Goal: Go to known website: Access a specific website the user already knows

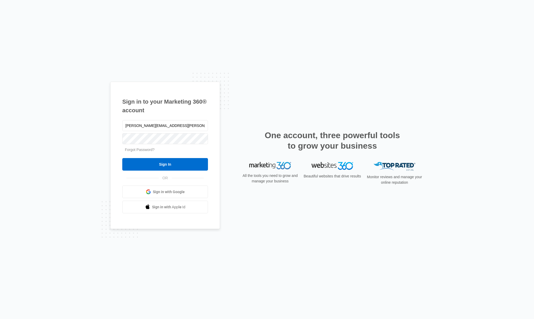
type input "[PERSON_NAME][EMAIL_ADDRESS][PERSON_NAME][DOMAIN_NAME]"
click at [122, 158] on input "Sign In" at bounding box center [165, 164] width 86 height 13
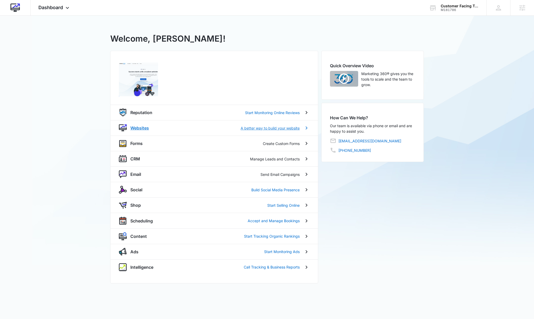
click at [132, 128] on p "Websites" at bounding box center [139, 128] width 19 height 6
